Goal: Task Accomplishment & Management: Use online tool/utility

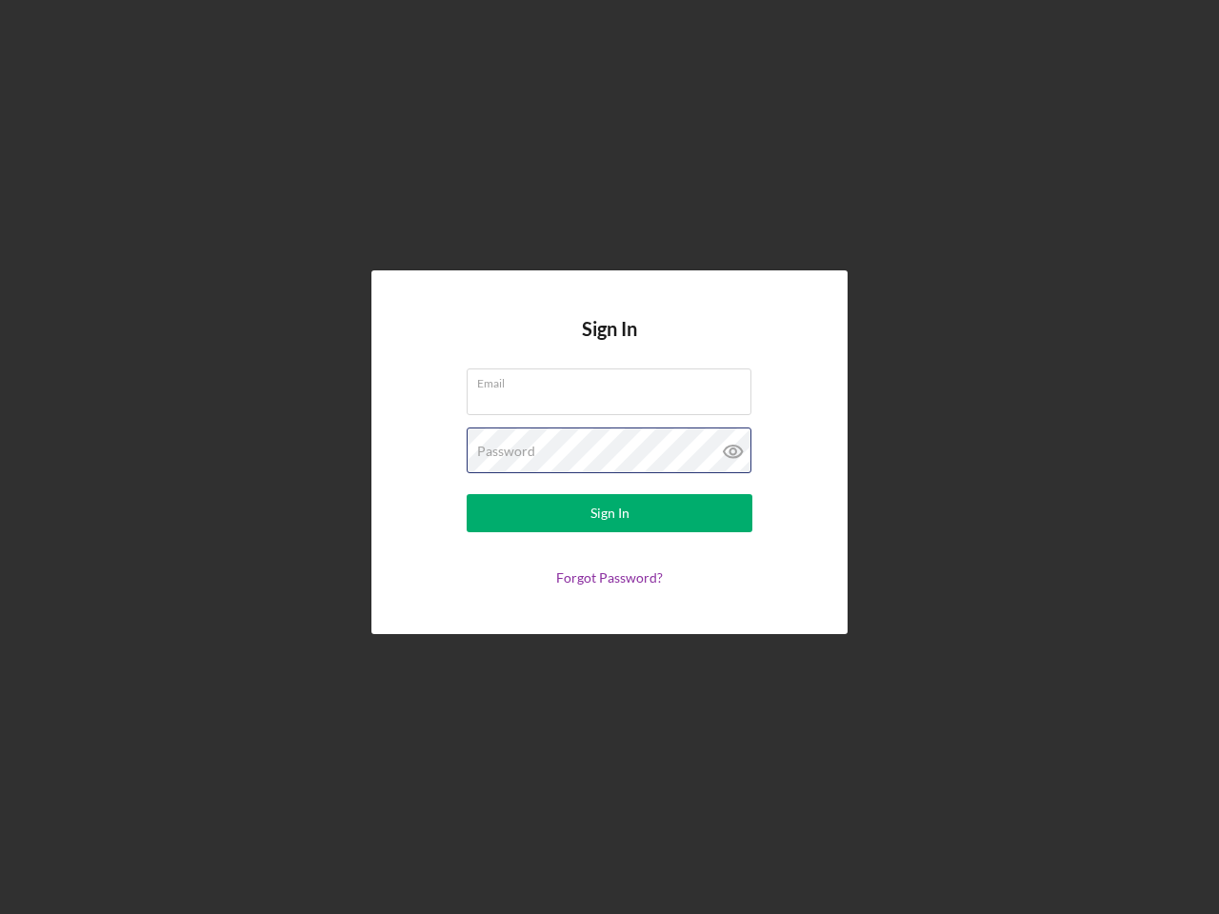
click at [609, 457] on div "Password" at bounding box center [609, 451] width 286 height 48
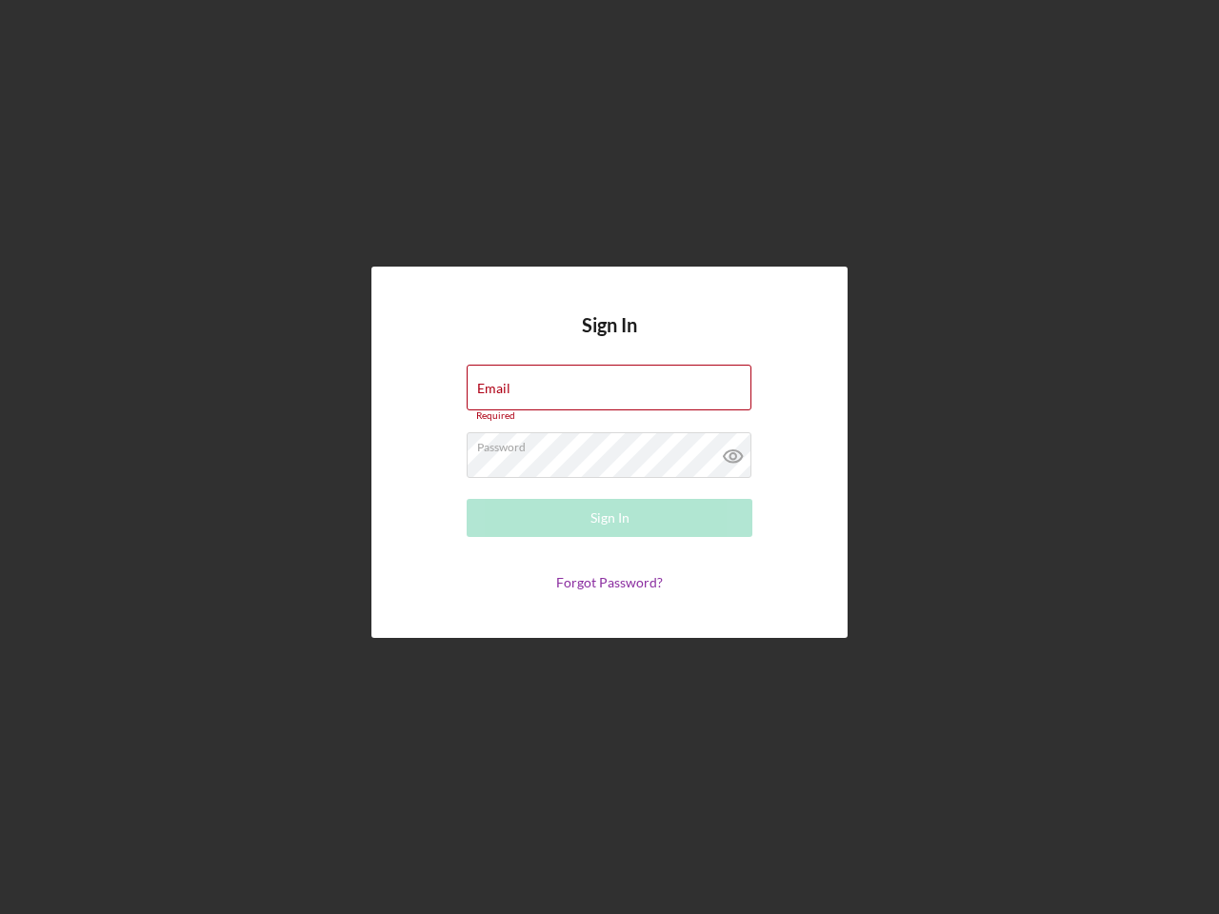
click at [733, 451] on icon at bounding box center [733, 456] width 48 height 48
